Goal: Task Accomplishment & Management: Use online tool/utility

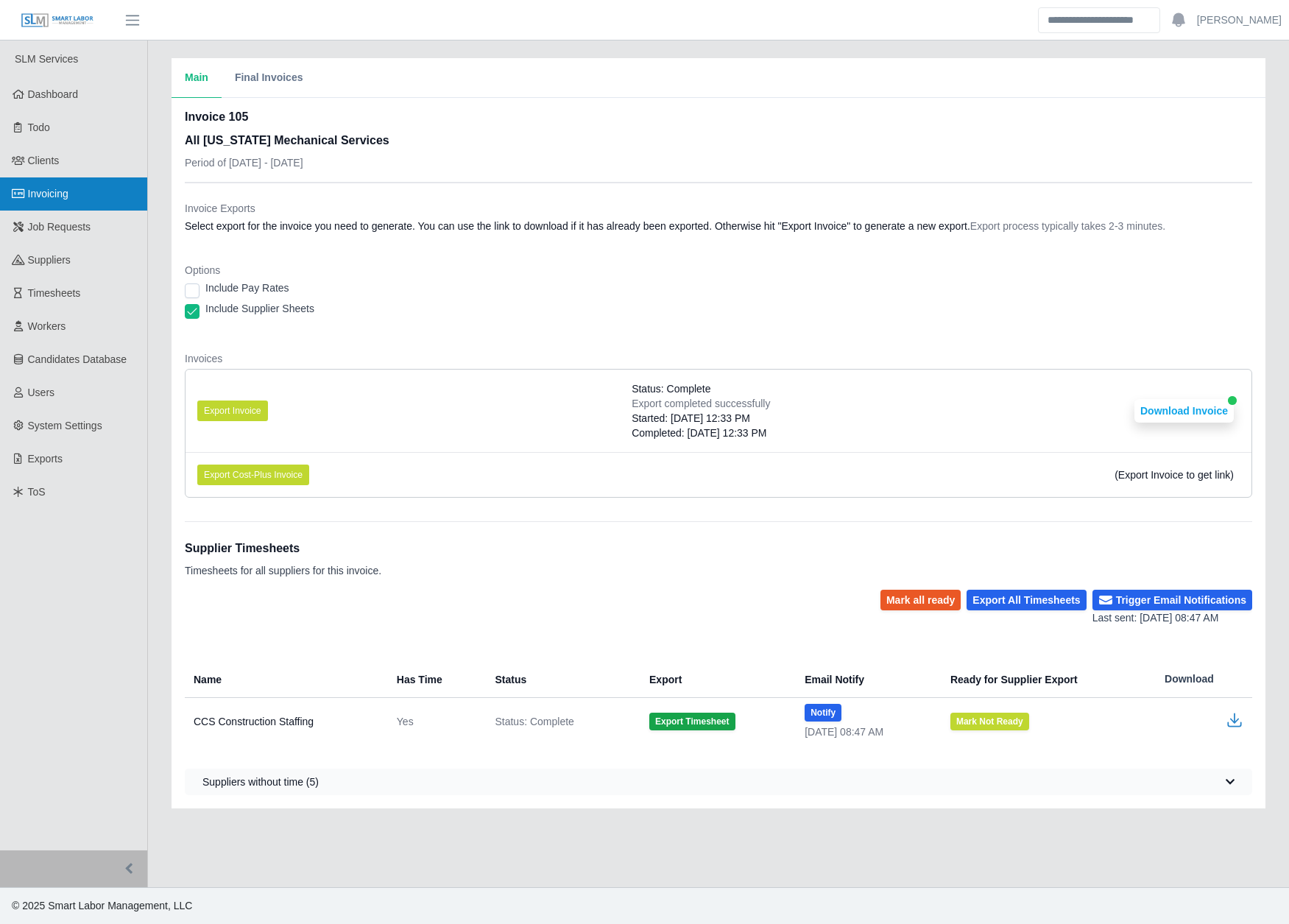
click at [66, 198] on span "Invoicing" at bounding box center [48, 194] width 40 height 12
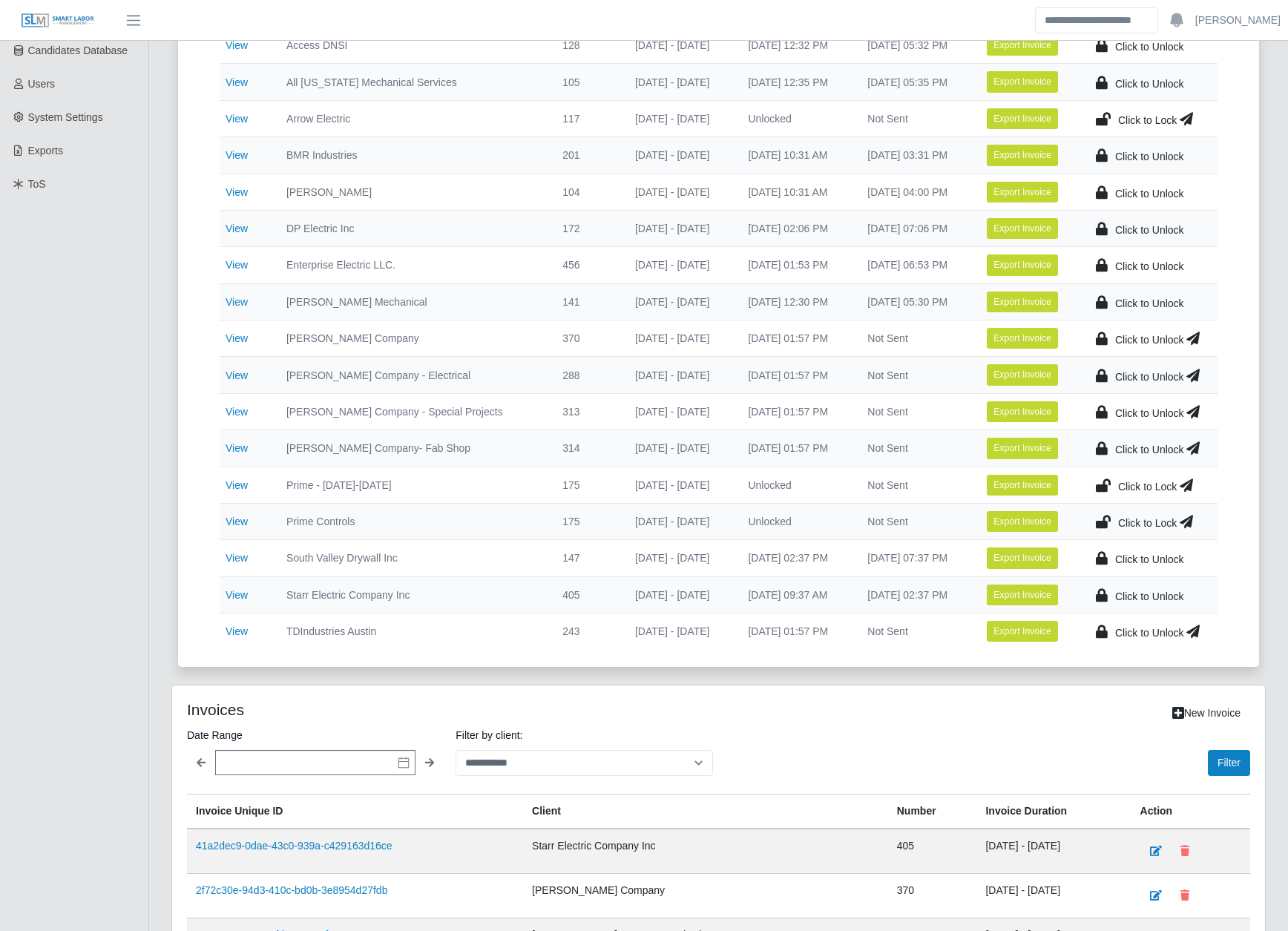
scroll to position [371, 0]
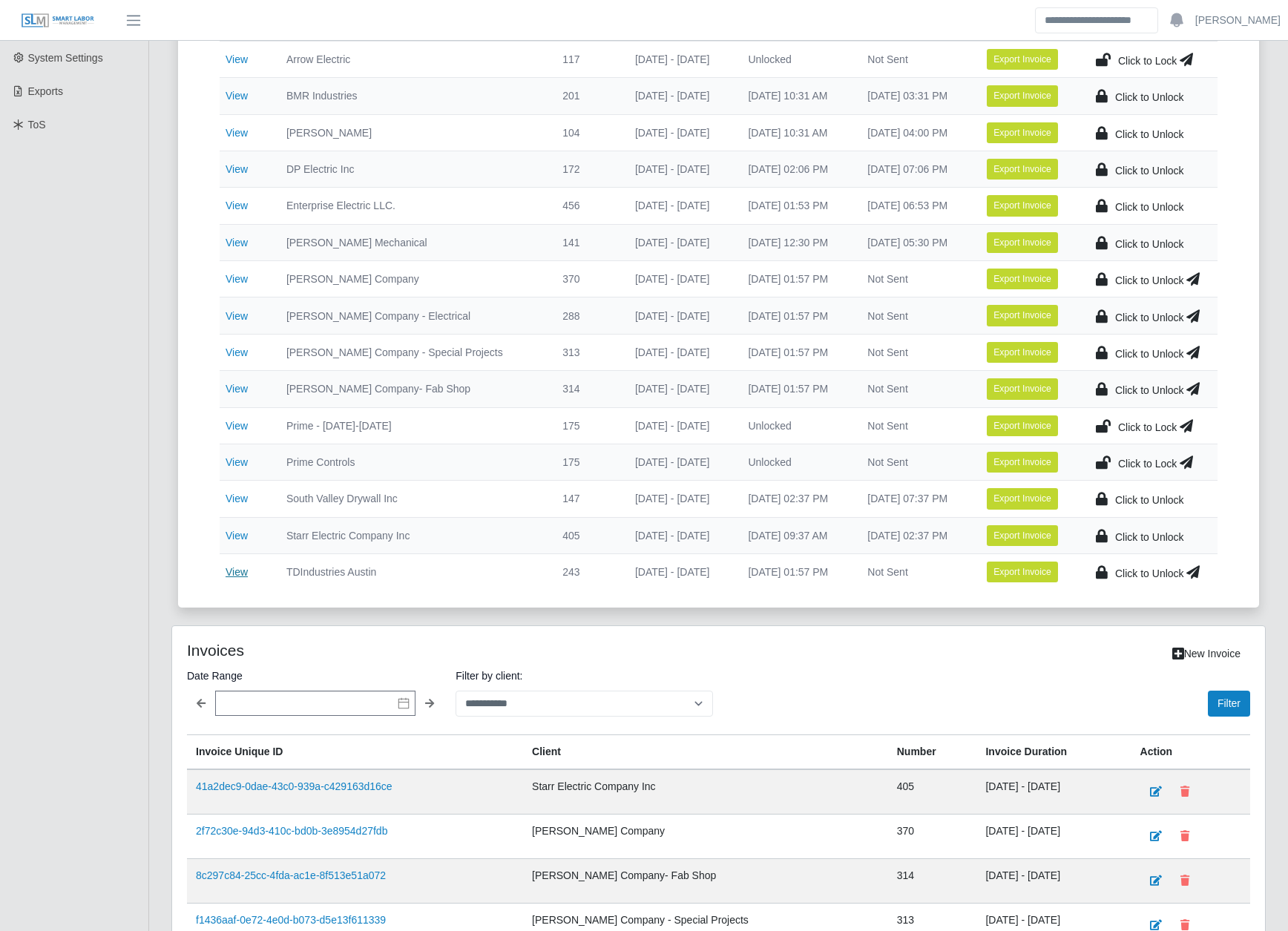
click at [233, 569] on link "View" at bounding box center [236, 572] width 22 height 12
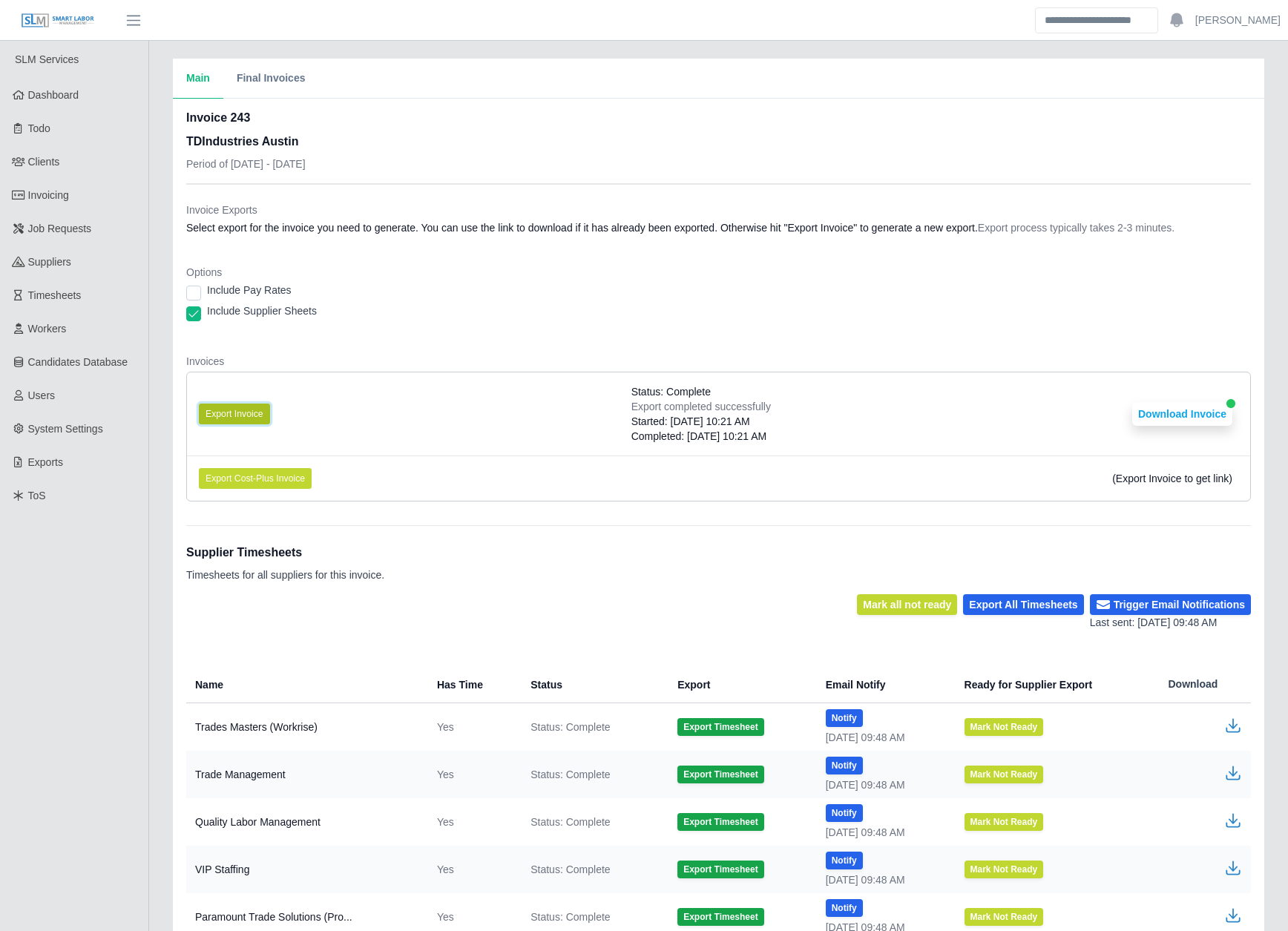
click at [235, 413] on button "Export Invoice" at bounding box center [234, 414] width 71 height 21
click at [1185, 417] on button "Download Invoice" at bounding box center [1183, 413] width 101 height 24
